Goal: Find specific page/section: Find specific page/section

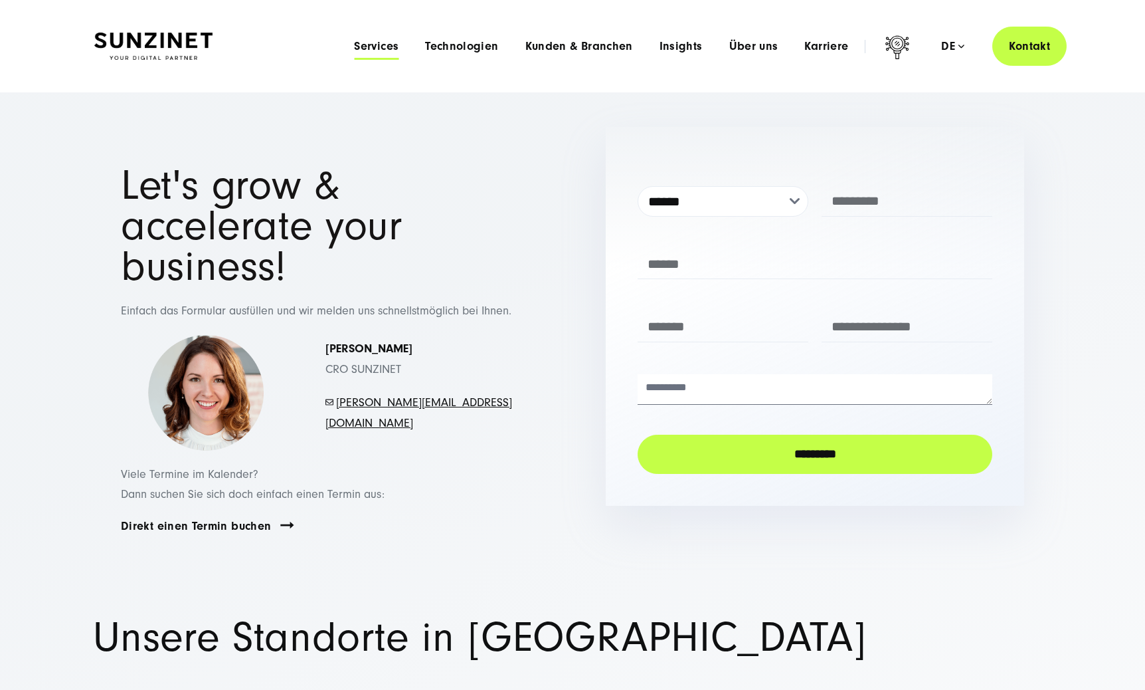
click at [383, 48] on span "Services" at bounding box center [376, 46] width 45 height 13
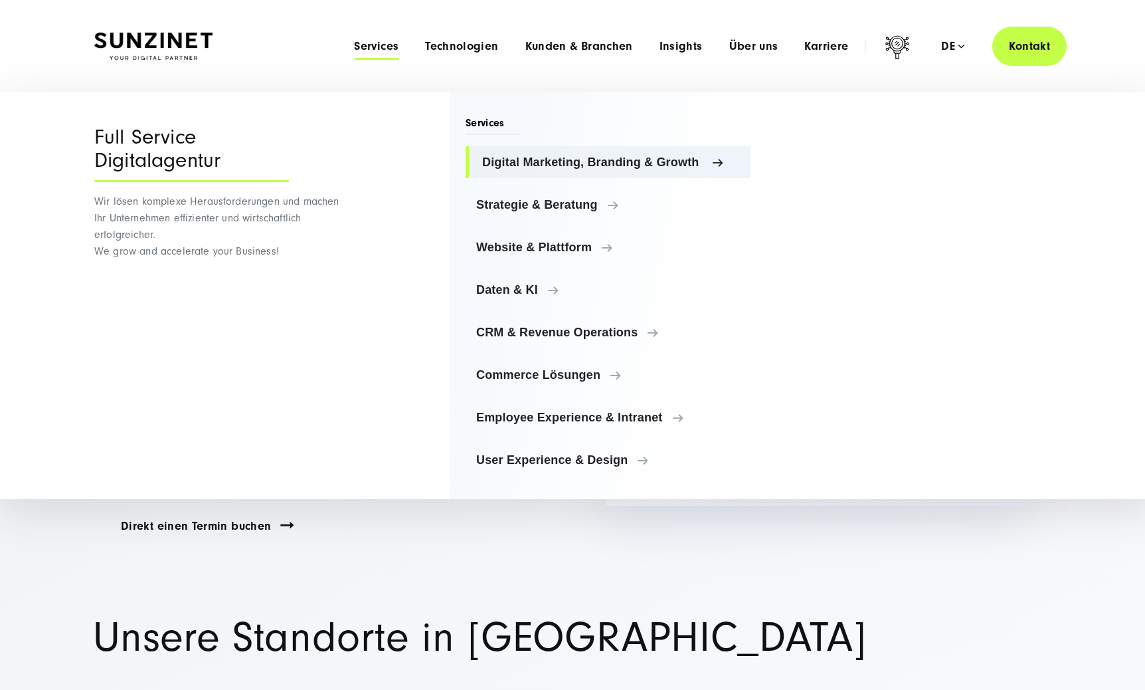
click at [560, 159] on span "Digital Marketing, Branding & Growth" at bounding box center [611, 161] width 258 height 13
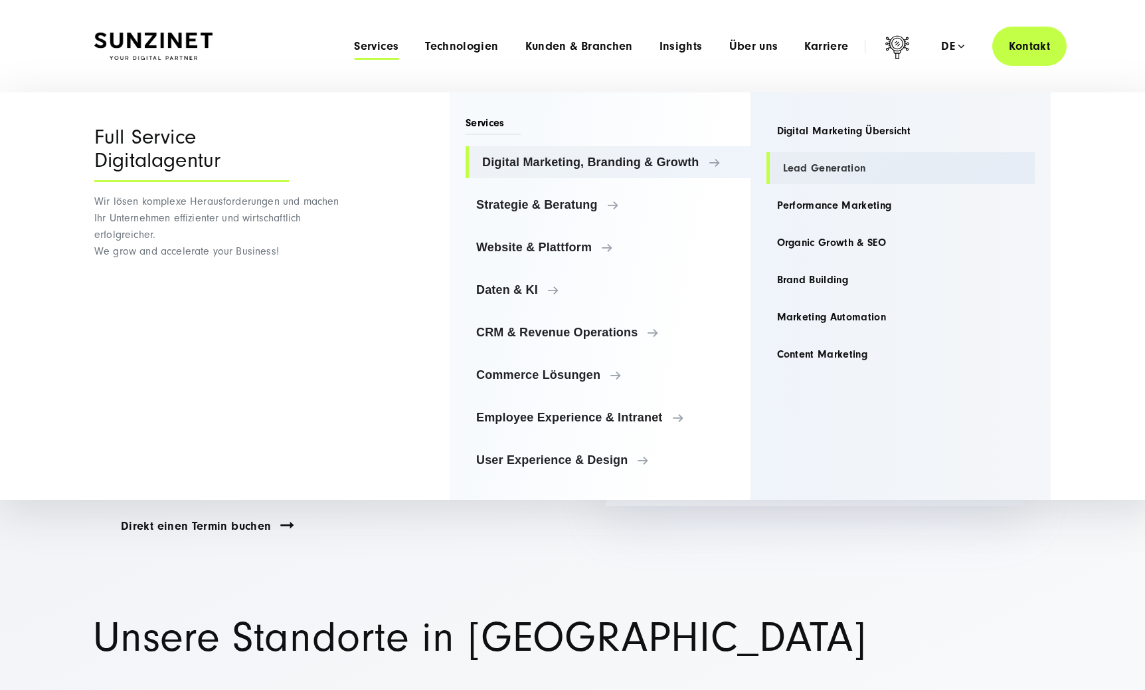
click at [846, 173] on link "Lead Generation" at bounding box center [901, 168] width 269 height 32
